Goal: Task Accomplishment & Management: Use online tool/utility

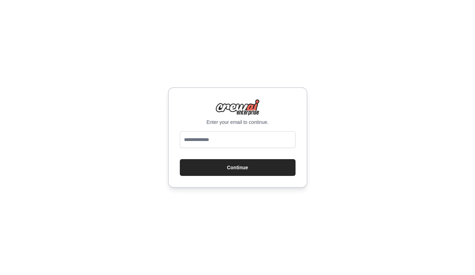
type input "**********"
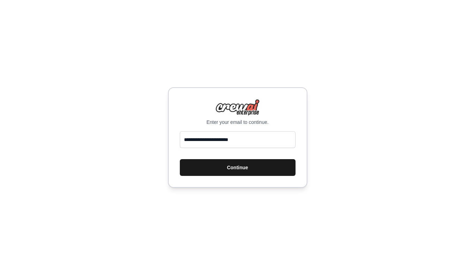
click at [228, 168] on button "Continue" at bounding box center [238, 167] width 116 height 17
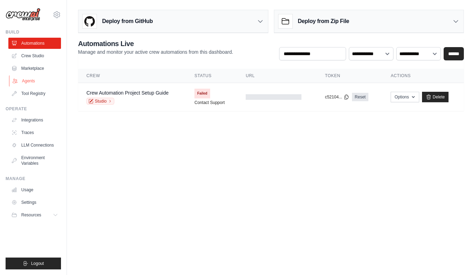
click at [37, 82] on link "Agents" at bounding box center [35, 80] width 53 height 11
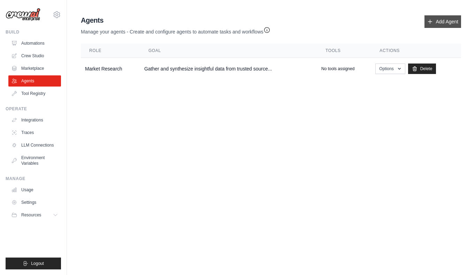
click at [432, 27] on link "Add Agent" at bounding box center [442, 21] width 37 height 13
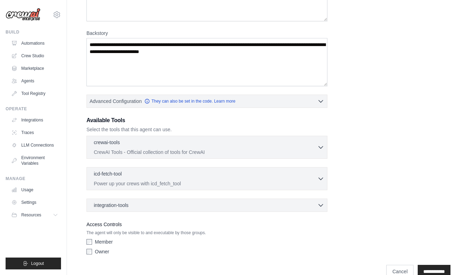
scroll to position [99, 0]
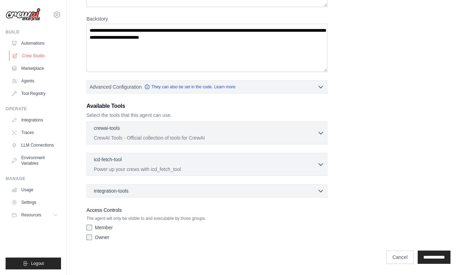
click at [33, 59] on link "Crew Studio" at bounding box center [35, 55] width 53 height 11
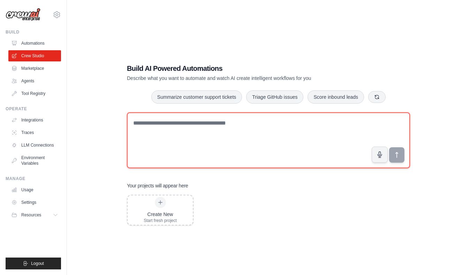
click at [154, 126] on textarea at bounding box center [268, 140] width 283 height 56
